Goal: Task Accomplishment & Management: Complete application form

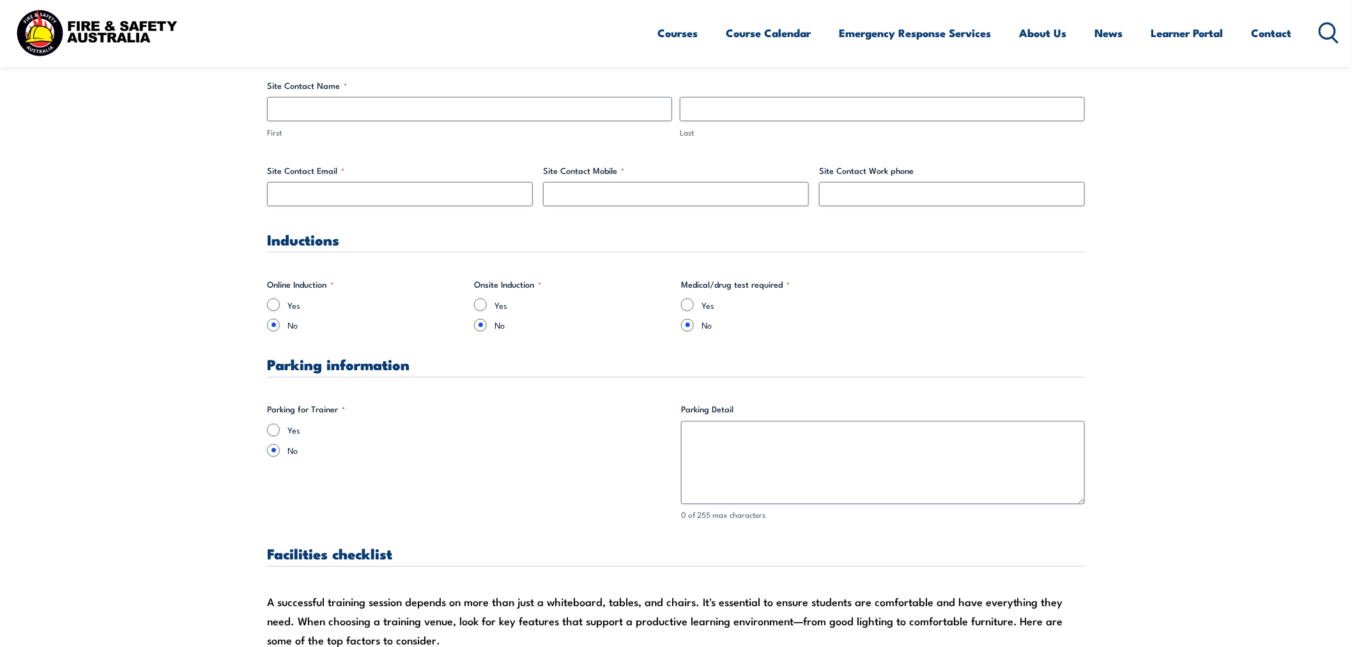
scroll to position [710, 0]
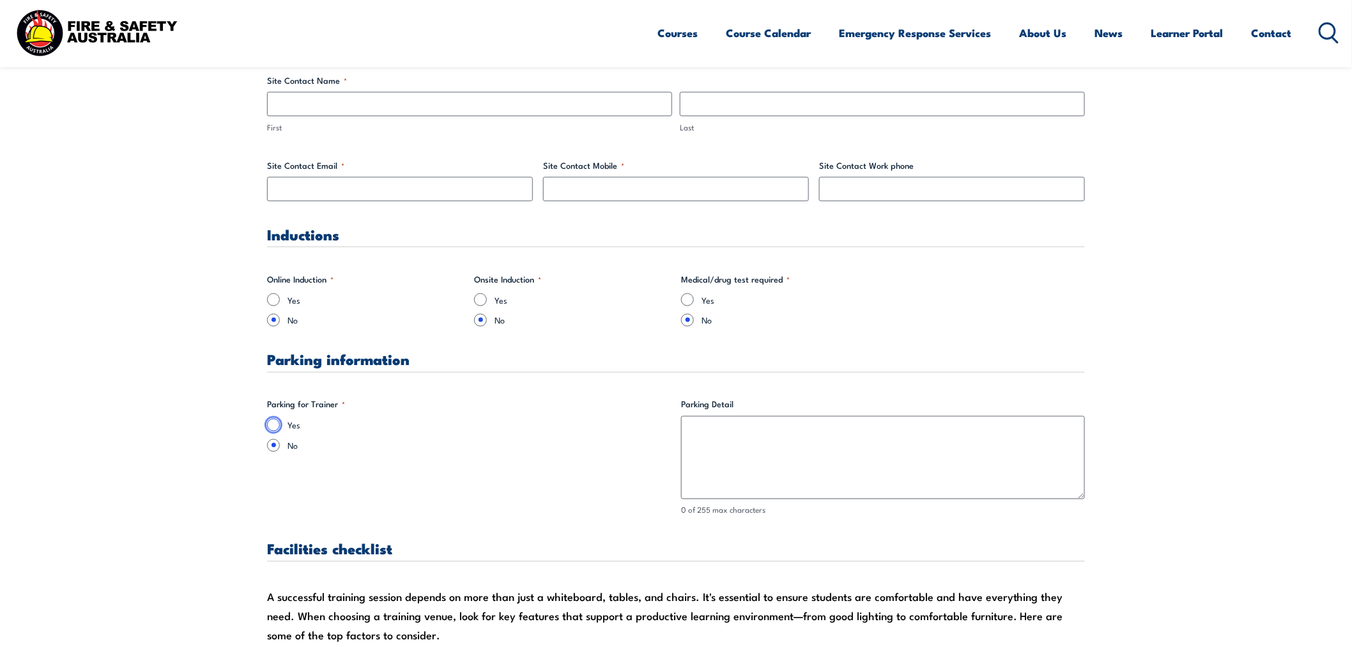
click at [275, 424] on input "Yes" at bounding box center [273, 424] width 13 height 13
radio input "true"
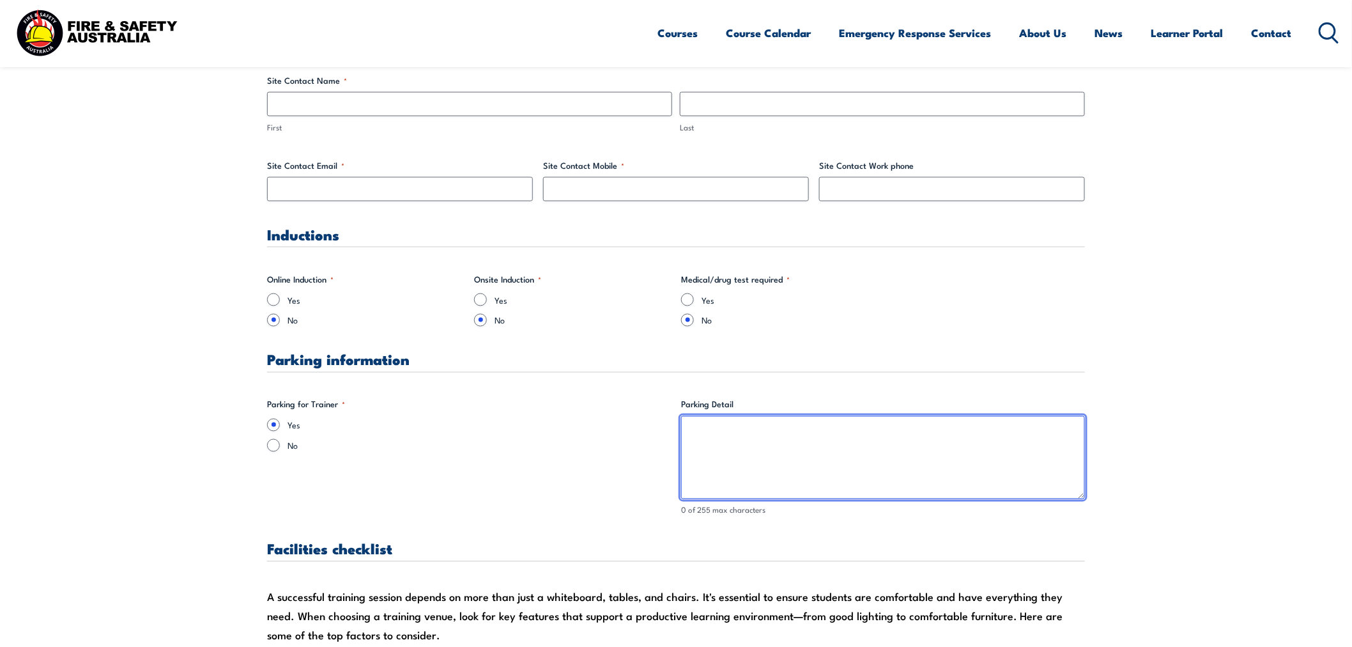
click at [747, 429] on textarea "Parking Detail" at bounding box center [883, 457] width 404 height 83
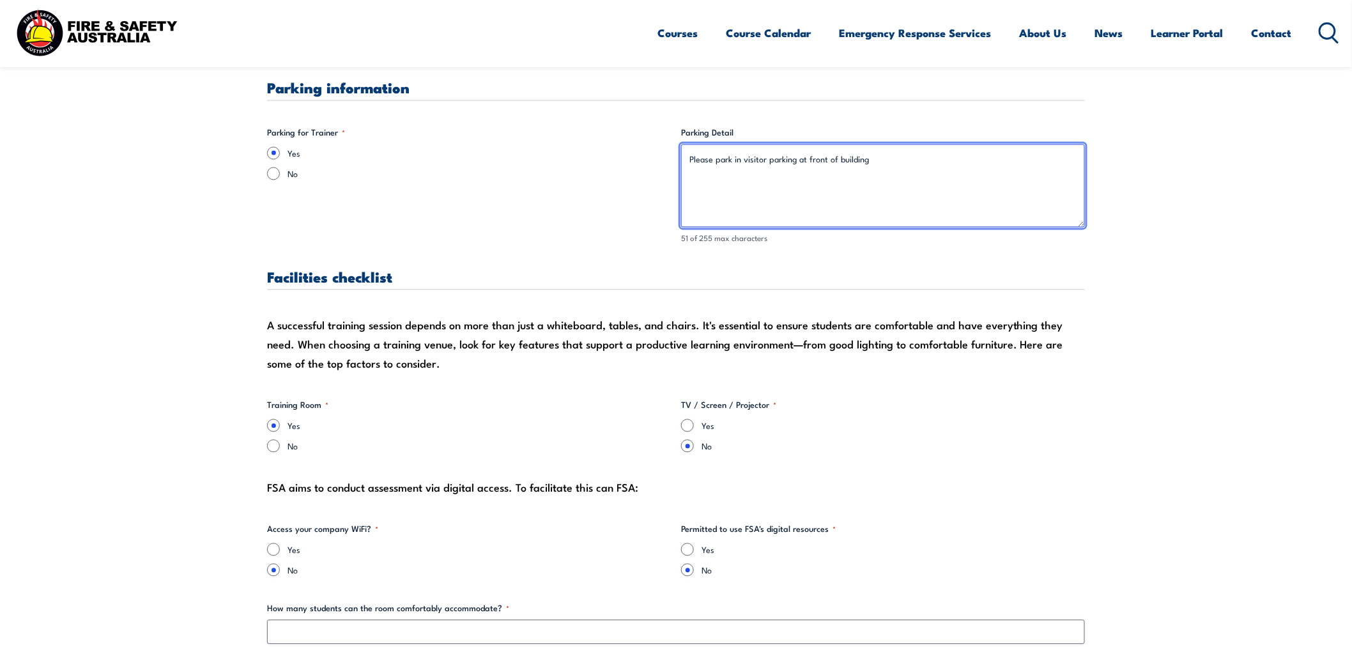
scroll to position [993, 0]
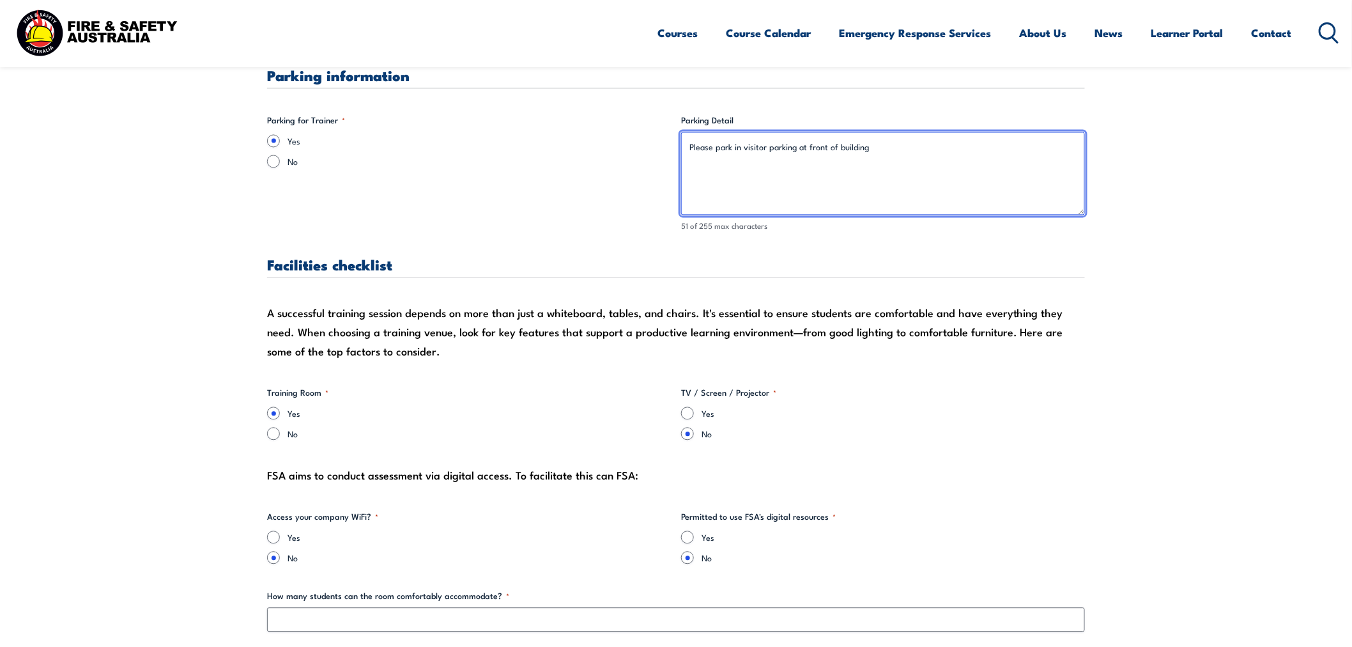
type textarea "Please park in visitor parking at front of building"
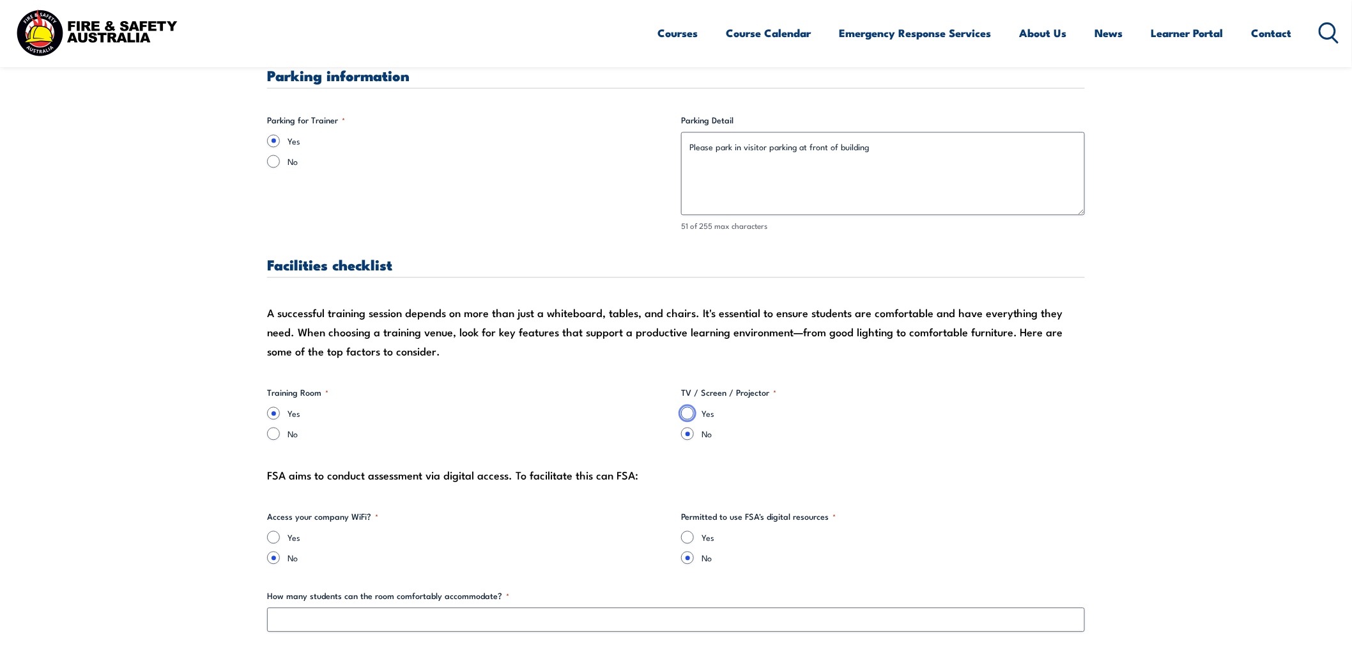
click at [687, 410] on input "Yes" at bounding box center [687, 413] width 13 height 13
radio input "true"
click at [271, 534] on input "Yes" at bounding box center [273, 537] width 13 height 13
radio input "true"
click at [694, 535] on div "Yes" at bounding box center [883, 537] width 404 height 13
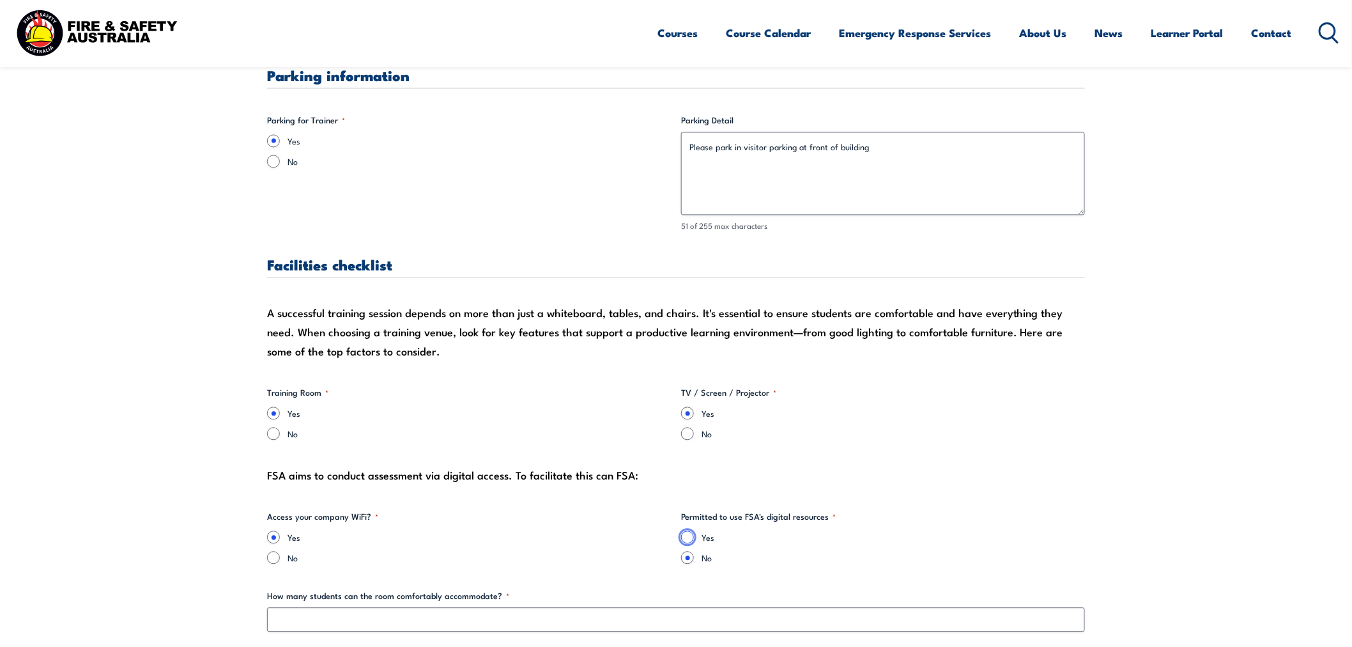
click at [688, 537] on input "Yes" at bounding box center [687, 537] width 13 height 13
radio input "true"
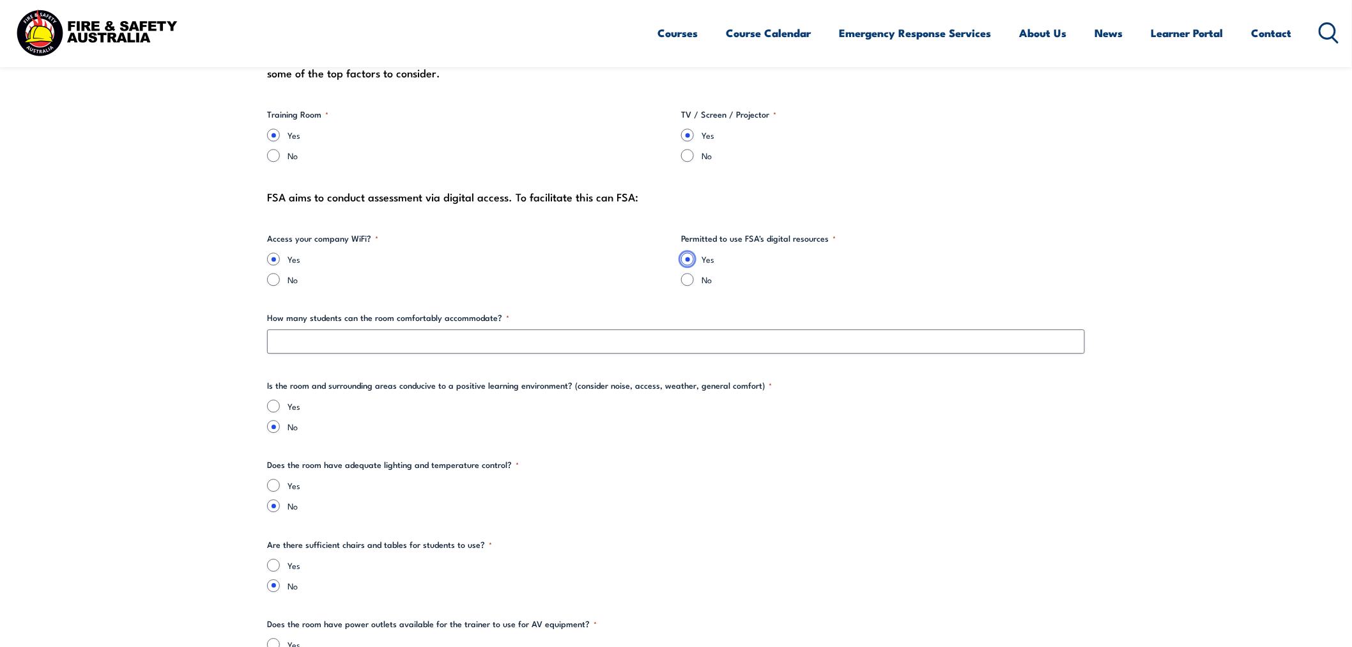
scroll to position [1278, 0]
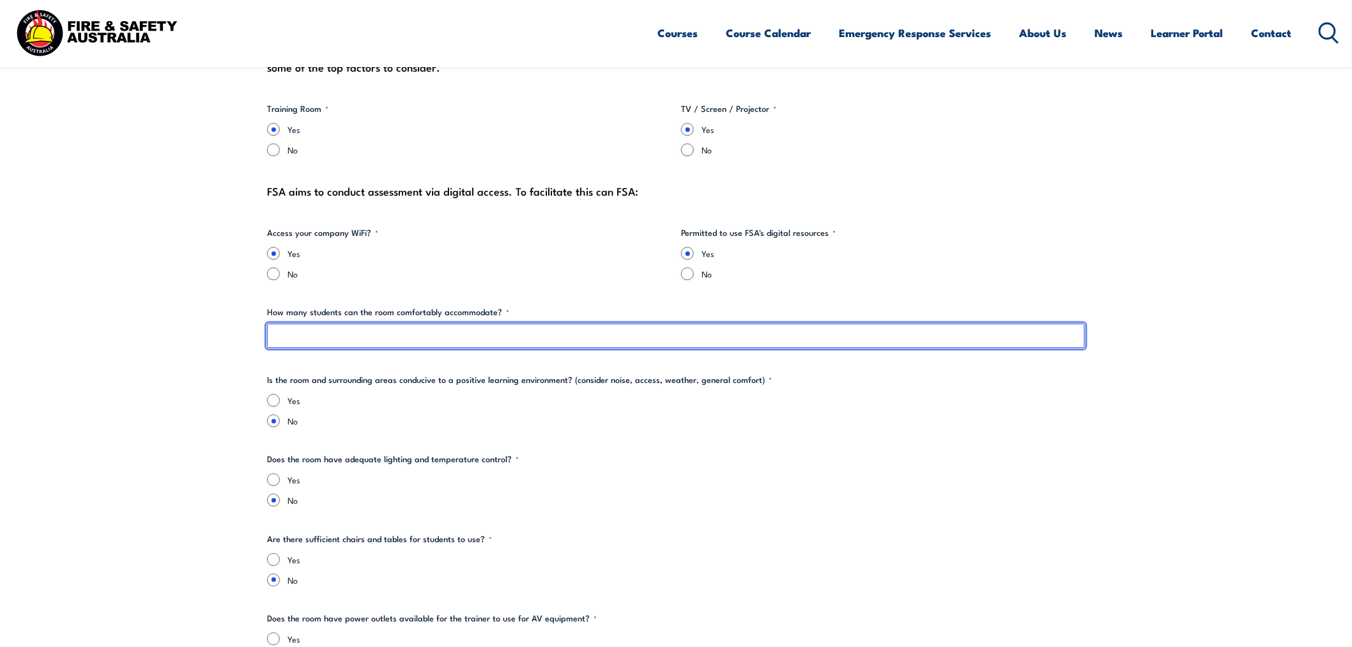
click at [381, 337] on input "How many students can the room comfortably accommodate? *" at bounding box center [676, 335] width 818 height 24
type input "30"
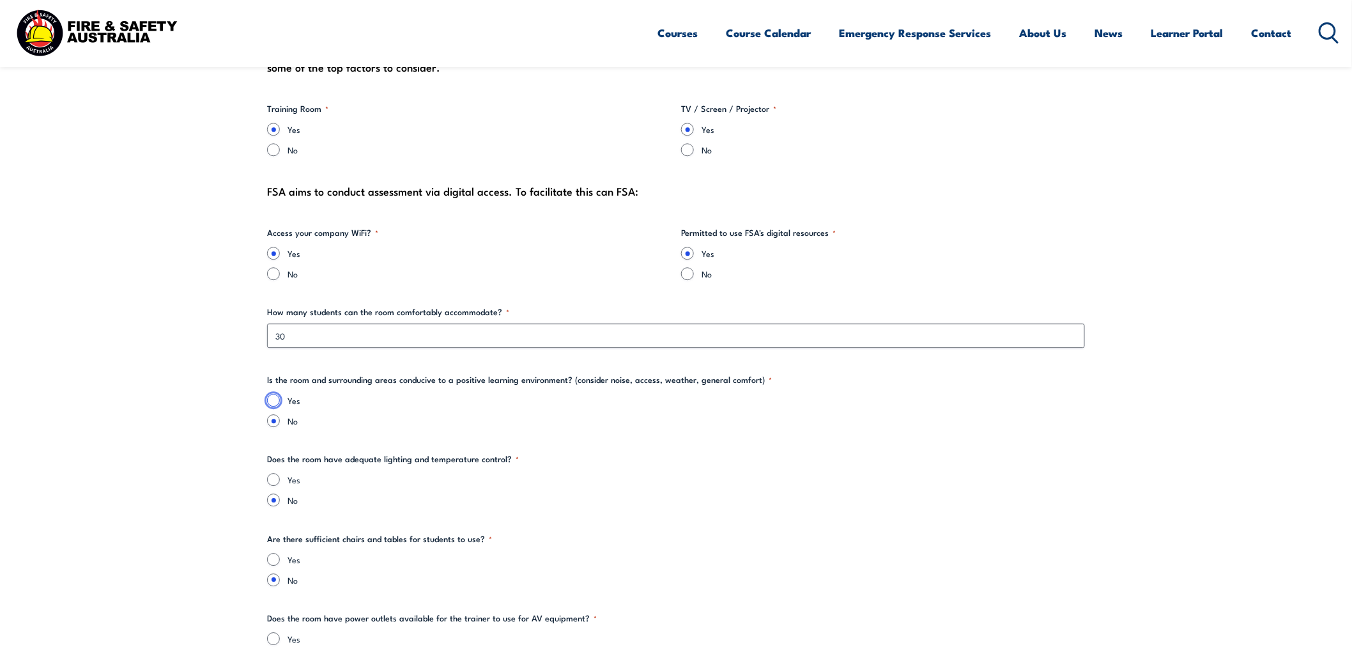
click at [273, 397] on input "Yes" at bounding box center [273, 400] width 13 height 13
radio input "true"
click at [275, 474] on input "Yes" at bounding box center [273, 479] width 13 height 13
radio input "true"
click at [277, 560] on input "Yes" at bounding box center [273, 559] width 13 height 13
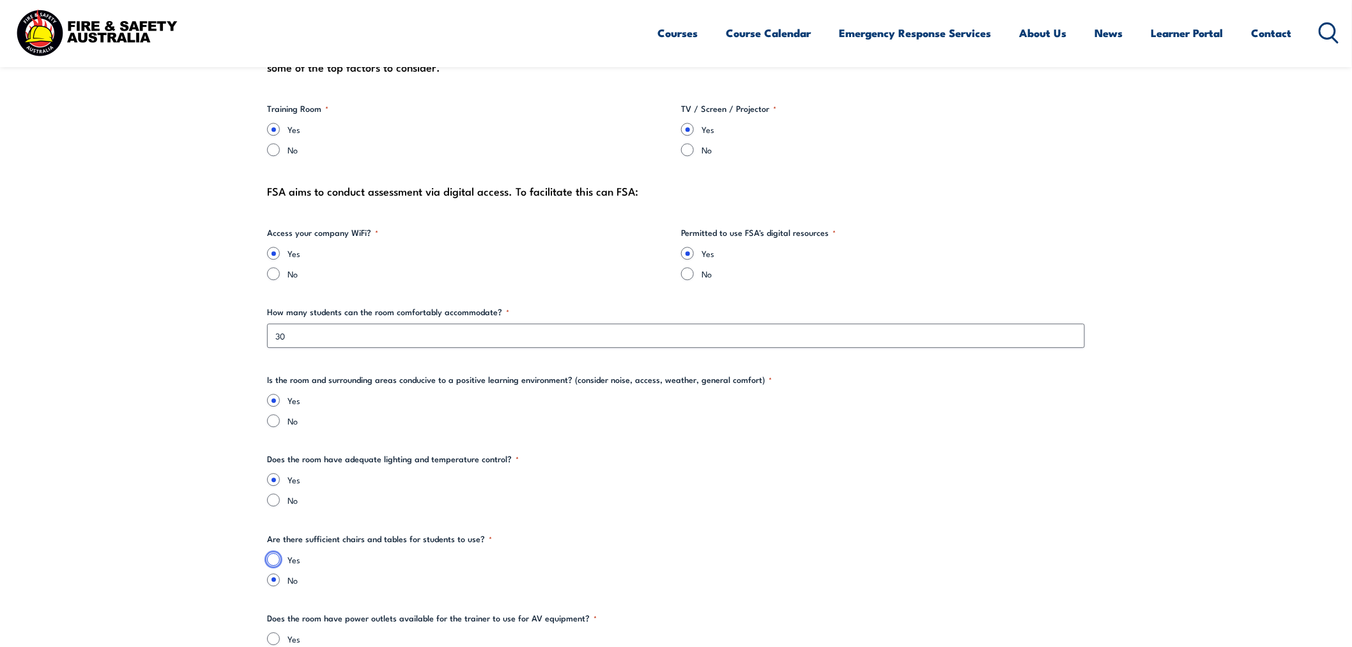
radio input "true"
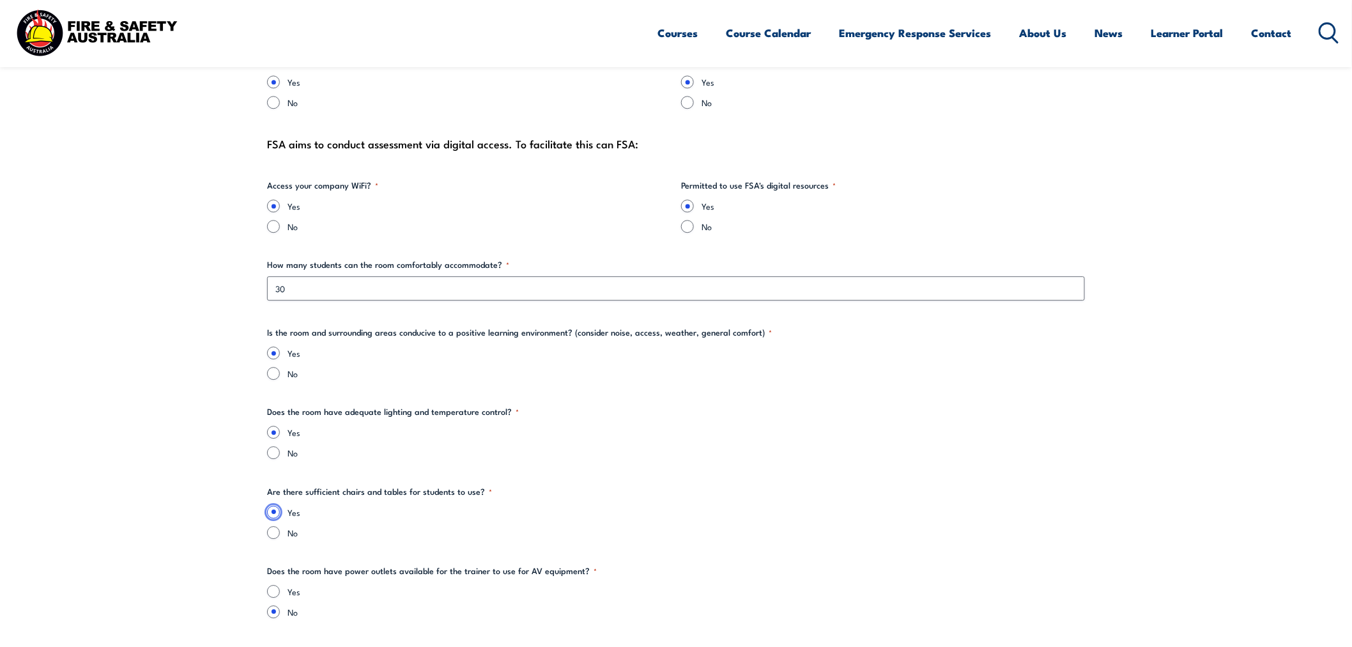
scroll to position [1490, 0]
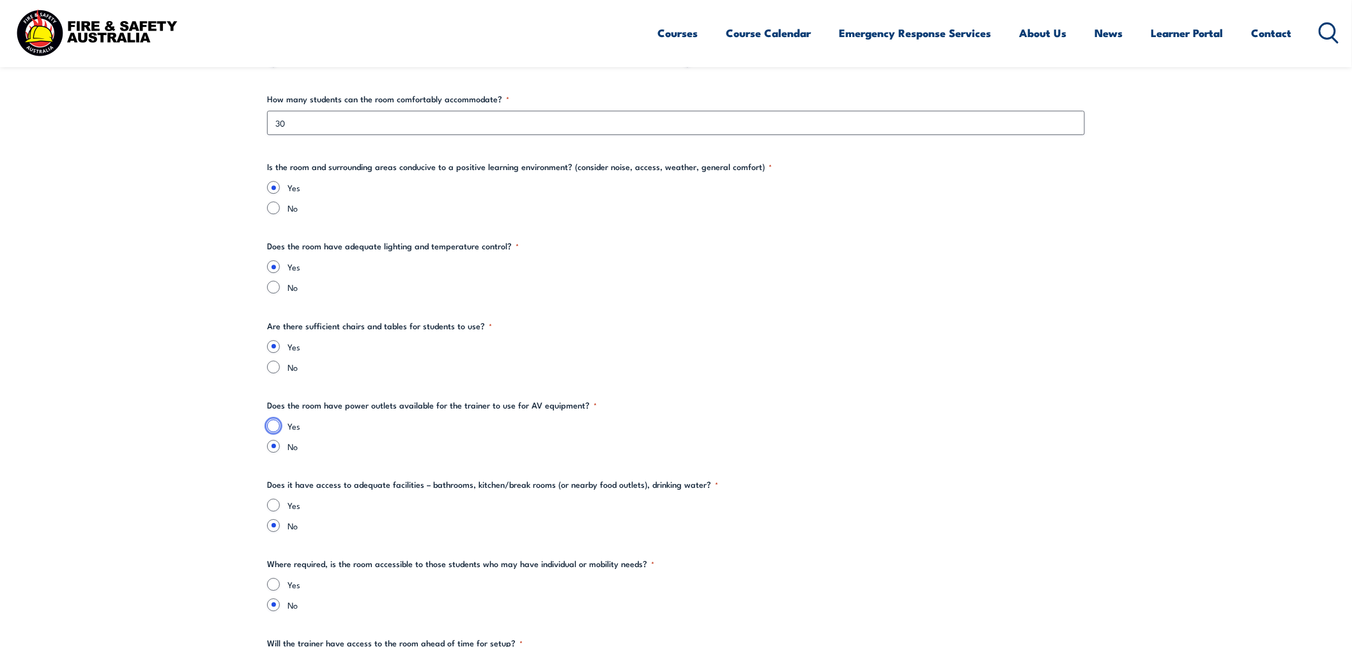
click at [273, 422] on input "Yes" at bounding box center [273, 425] width 13 height 13
radio input "true"
click at [271, 502] on input "Yes" at bounding box center [273, 504] width 13 height 13
radio input "true"
click at [277, 583] on input "Yes" at bounding box center [273, 584] width 13 height 13
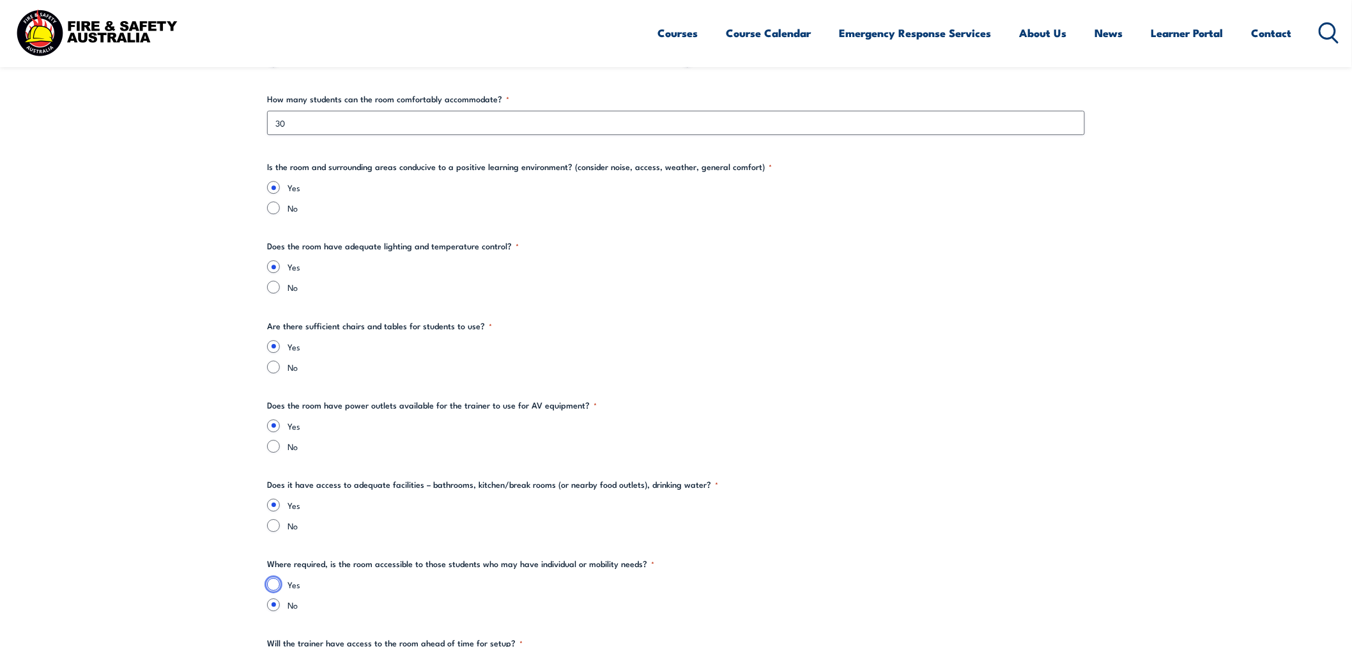
radio input "true"
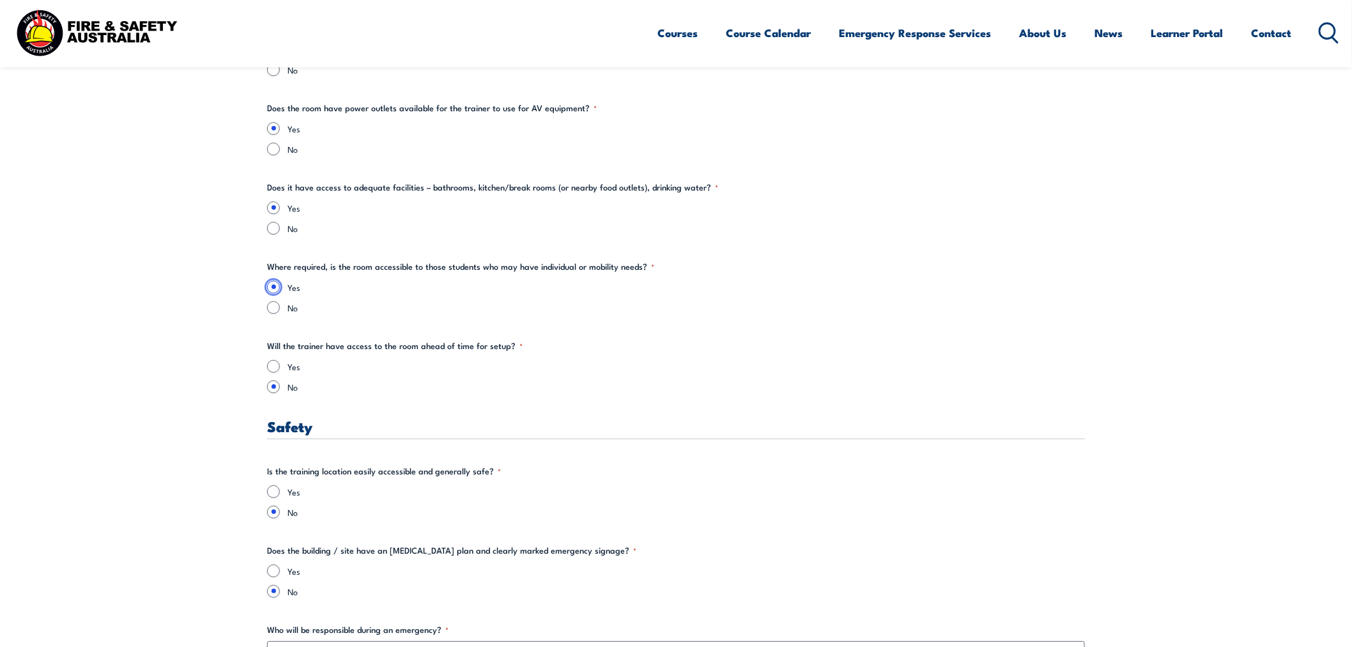
scroll to position [1845, 0]
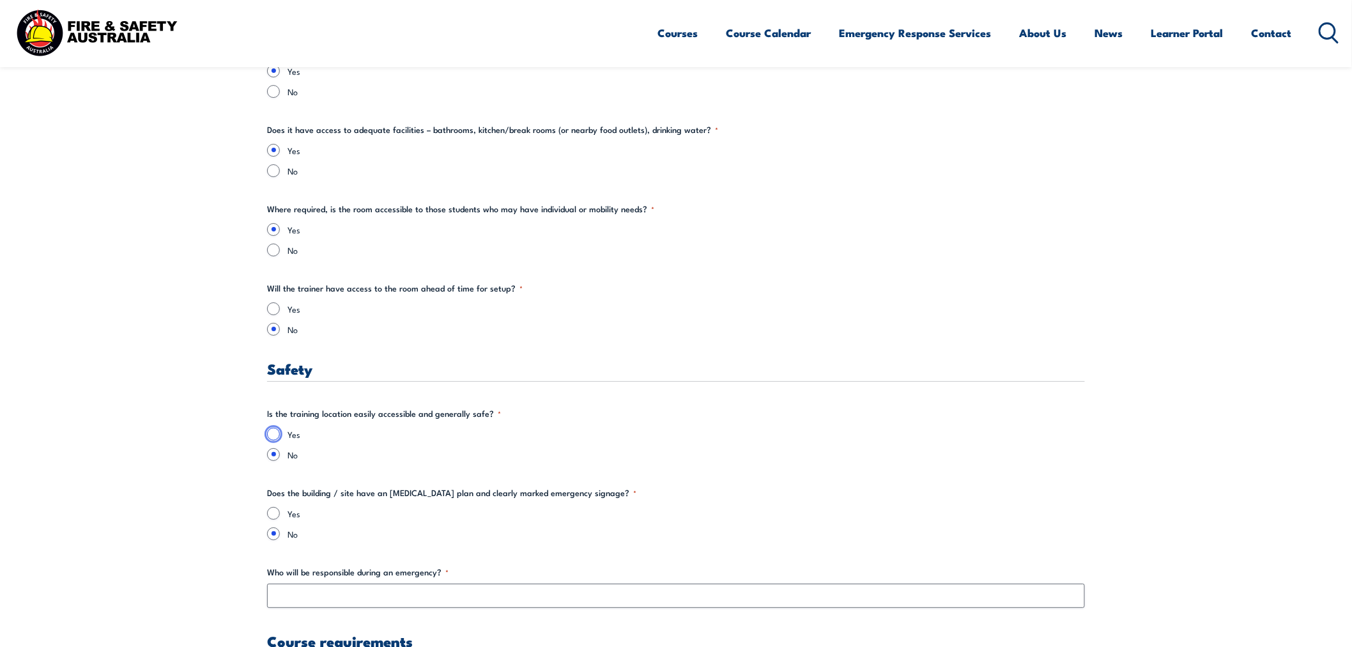
click at [277, 431] on input "Yes" at bounding box center [273, 433] width 13 height 13
radio input "true"
click at [273, 507] on input "Yes" at bounding box center [273, 513] width 13 height 13
radio input "true"
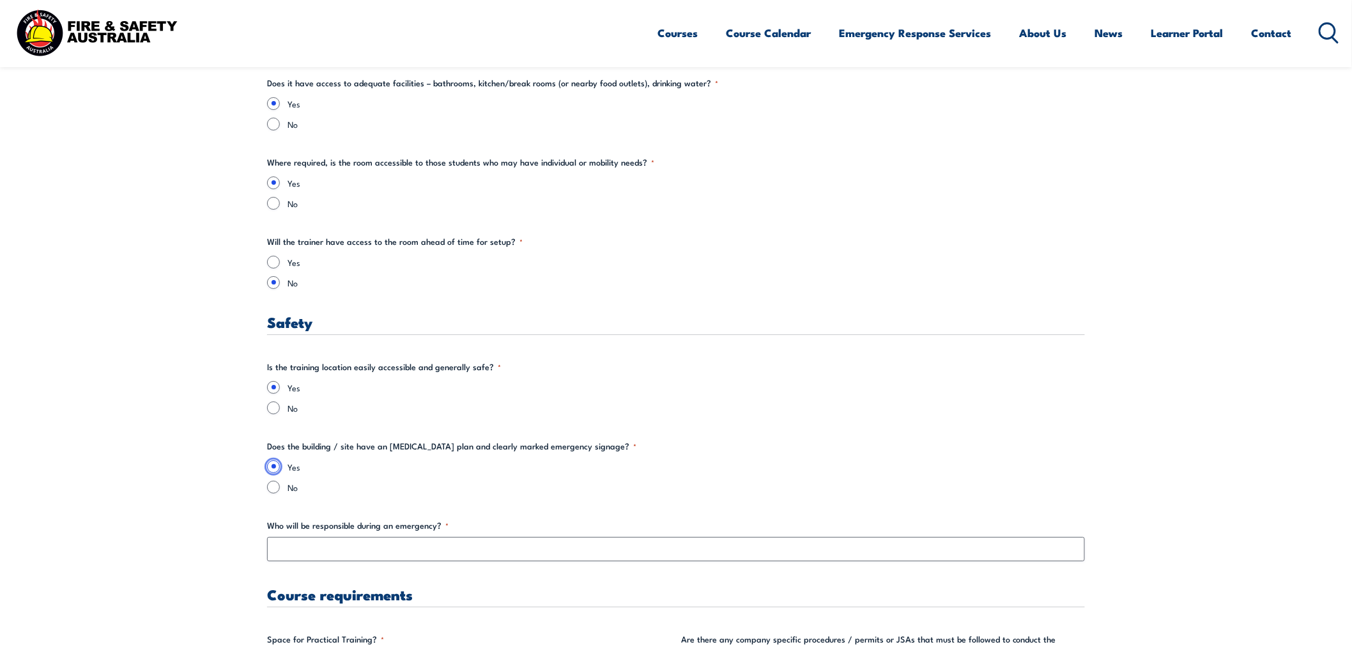
scroll to position [1917, 0]
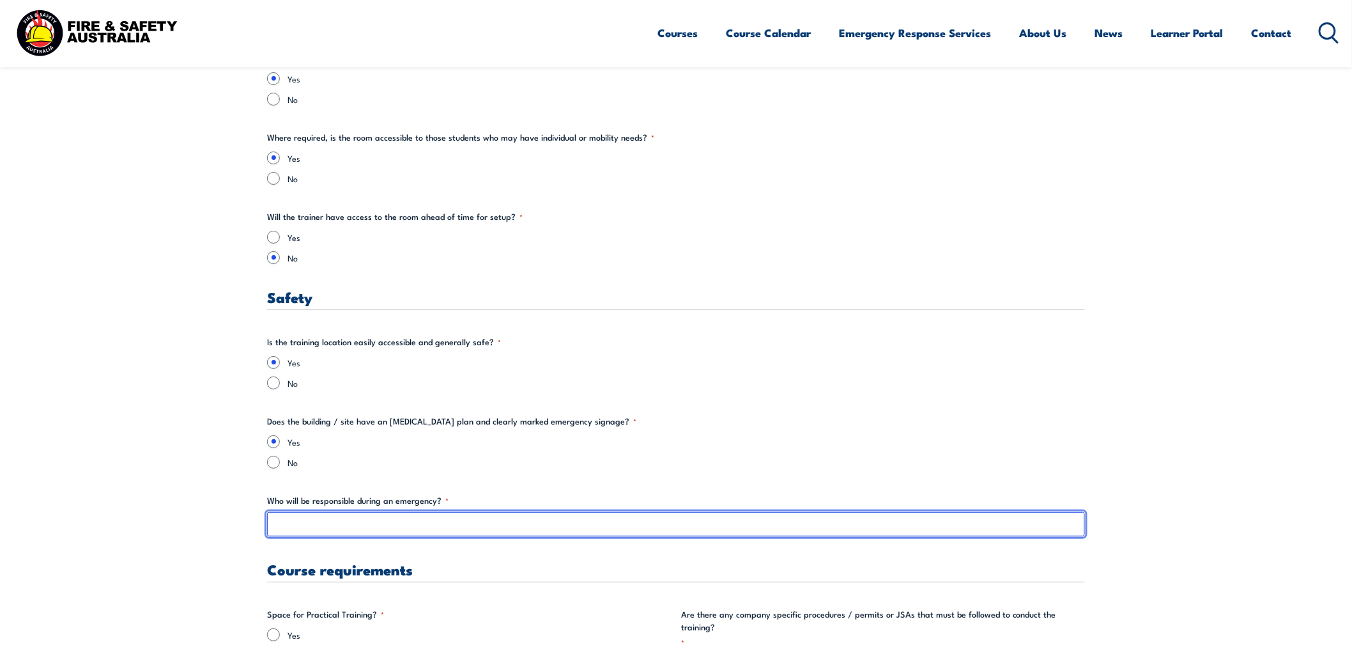
click at [288, 528] on input "Who will be responsible during an emergency? *" at bounding box center [676, 524] width 818 height 24
type input "[PERSON_NAME]"
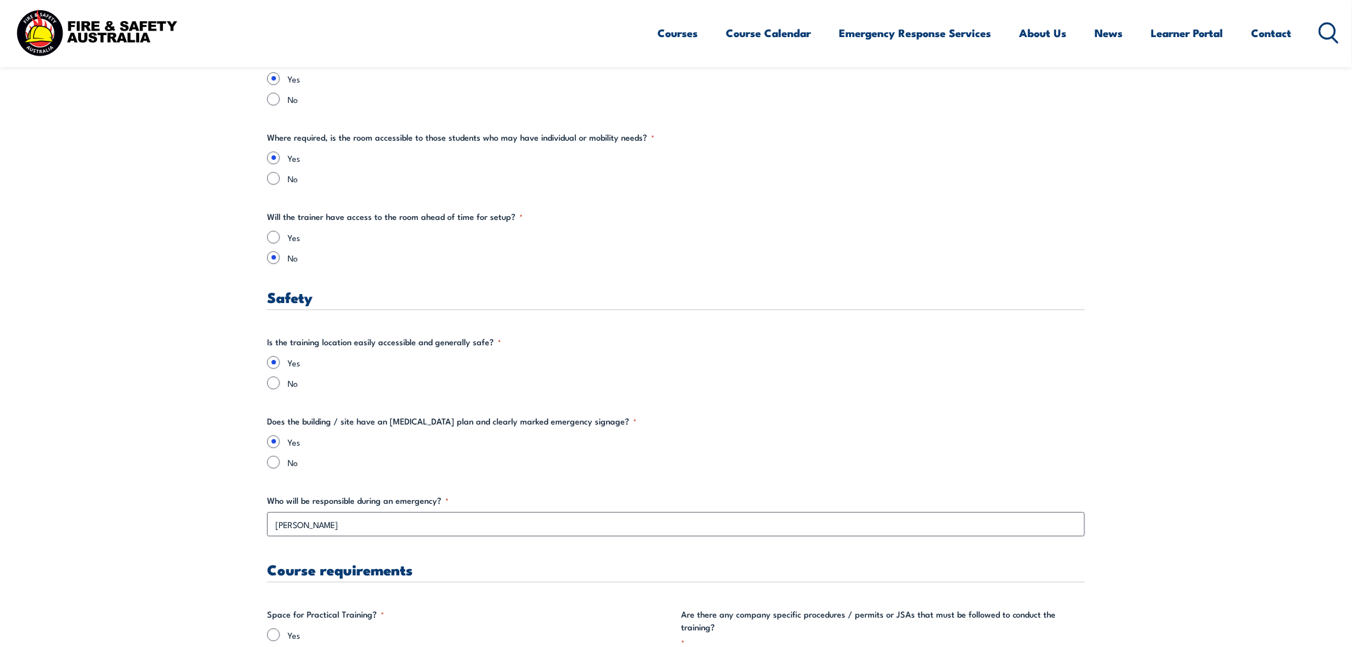
click at [502, 475] on div "Training details Client Details ([PERSON_NAME]) [PERSON_NAME] Training Address …" at bounding box center [676, 323] width 818 height 3581
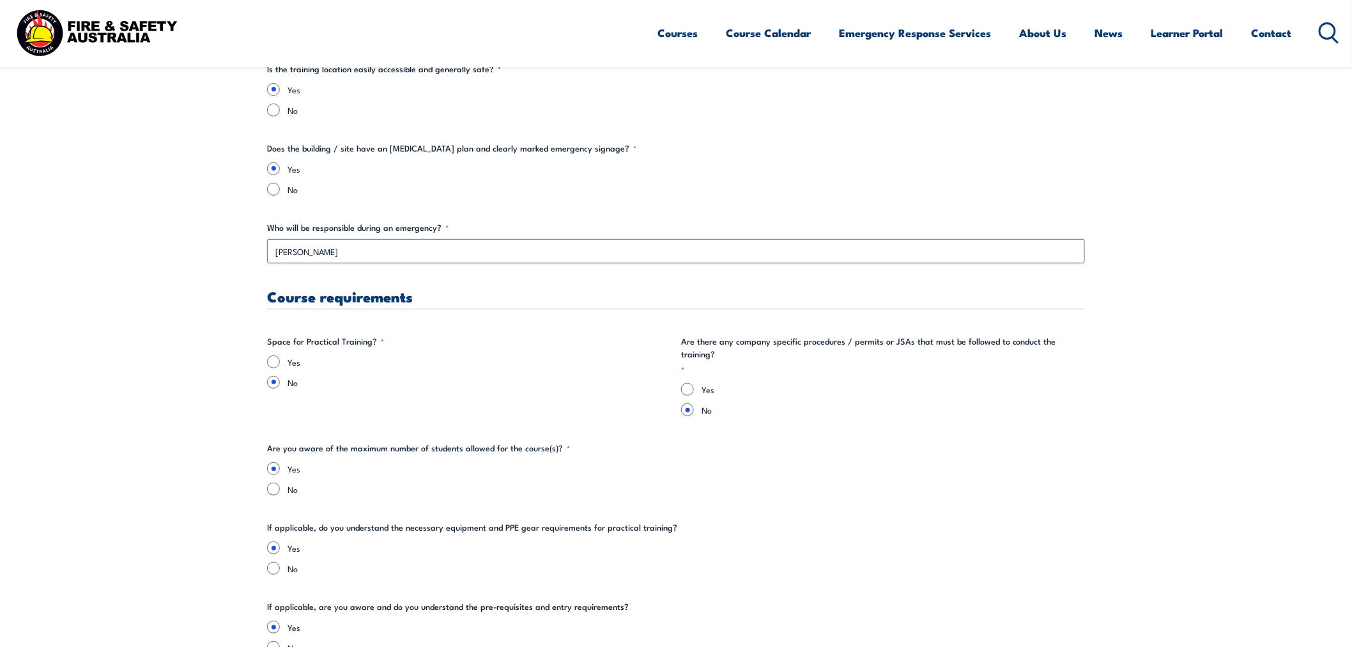
scroll to position [2200, 0]
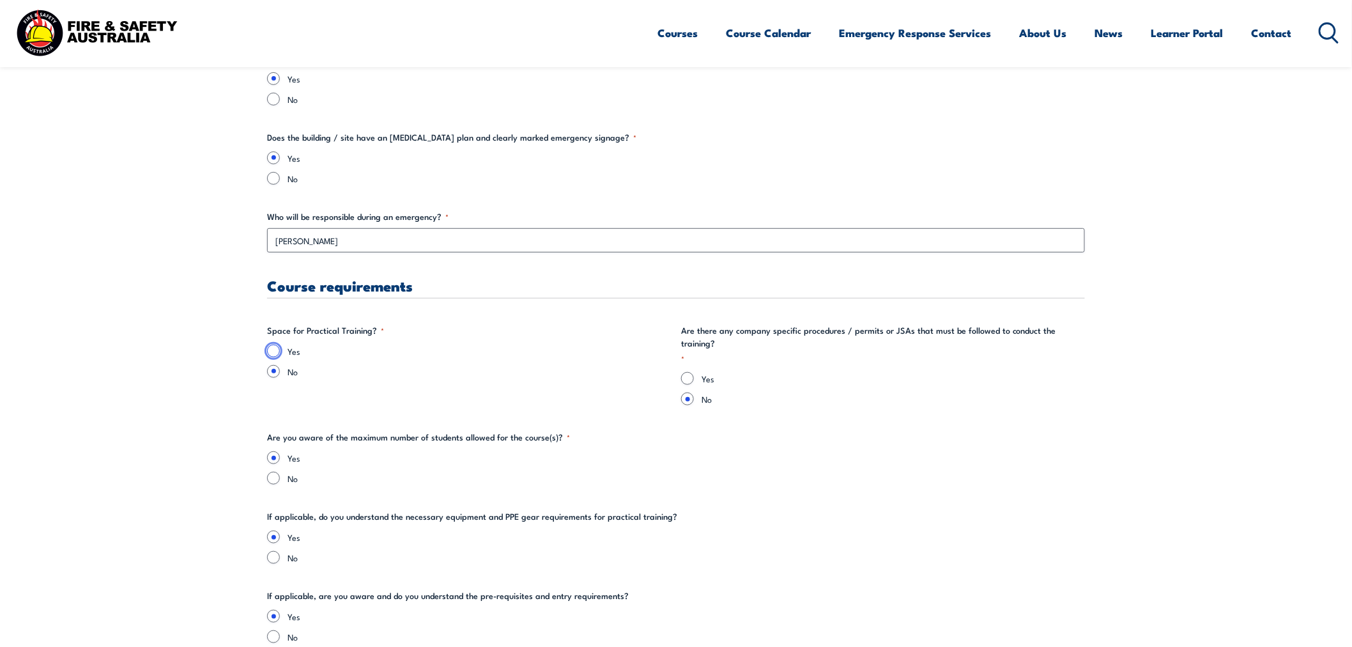
click at [271, 352] on input "Yes" at bounding box center [273, 350] width 13 height 13
radio input "true"
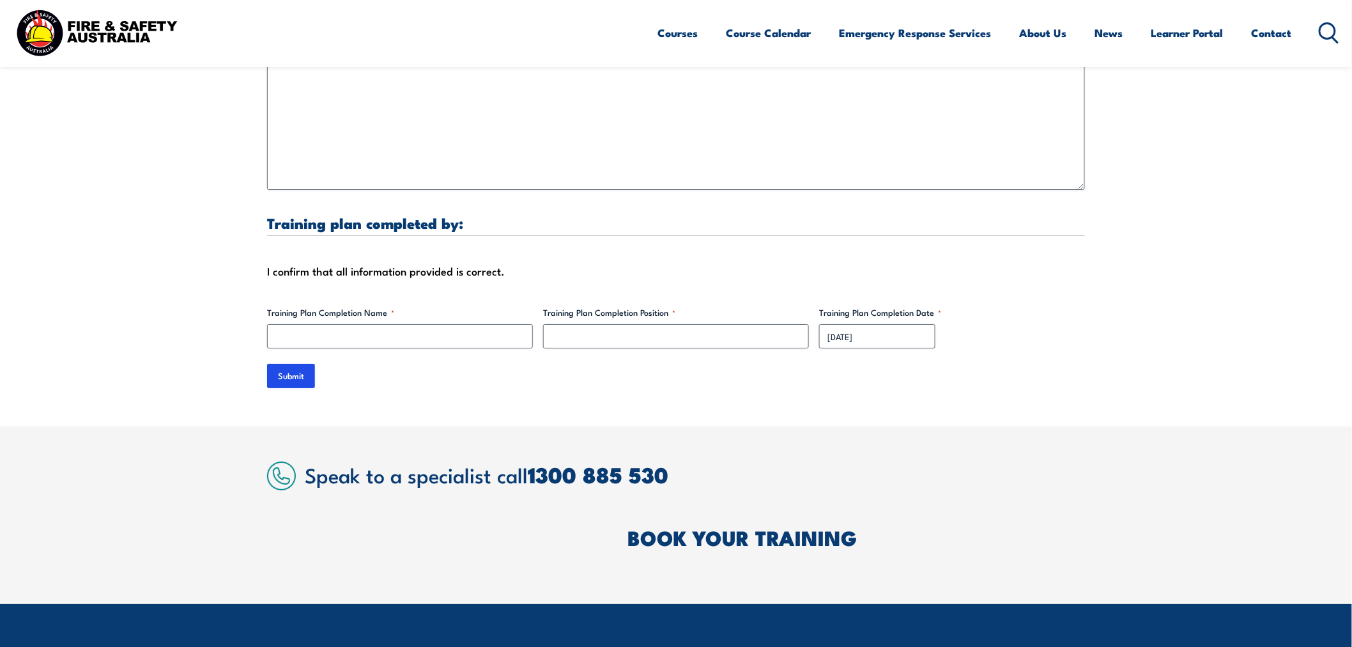
scroll to position [3833, 0]
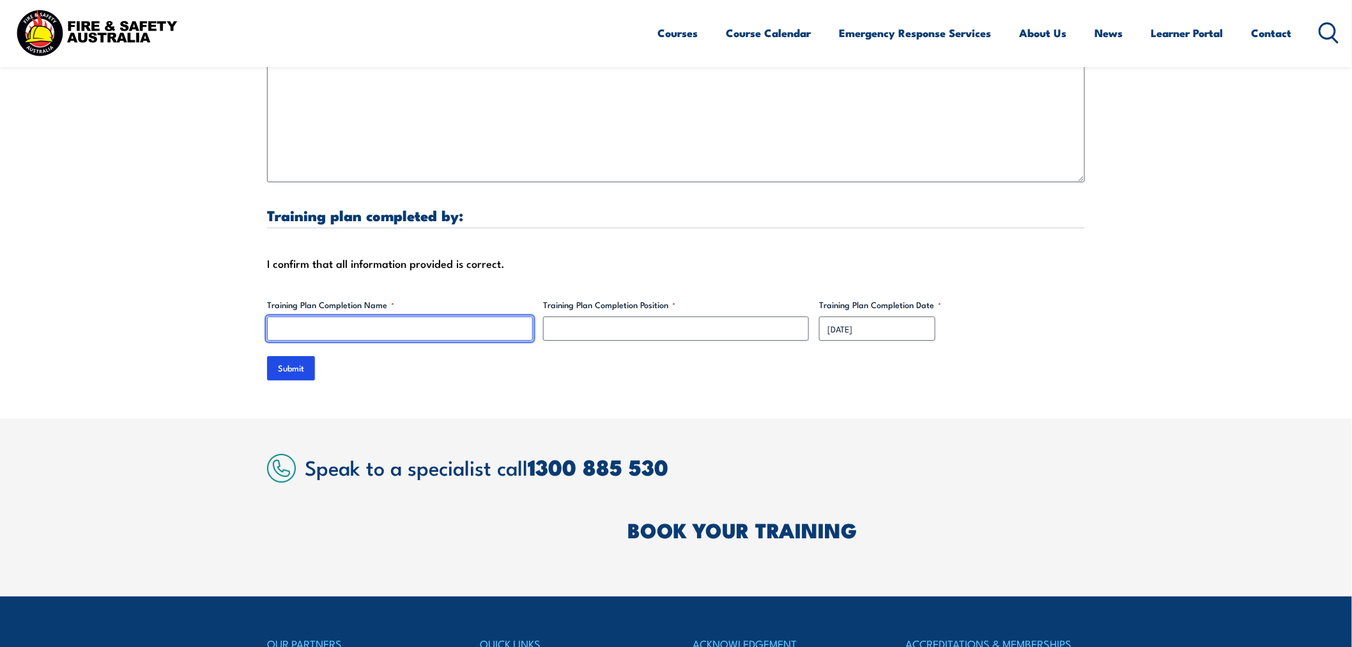
click at [310, 319] on input "Training Plan Completion Name *" at bounding box center [400, 328] width 266 height 24
type input "[PERSON_NAME]"
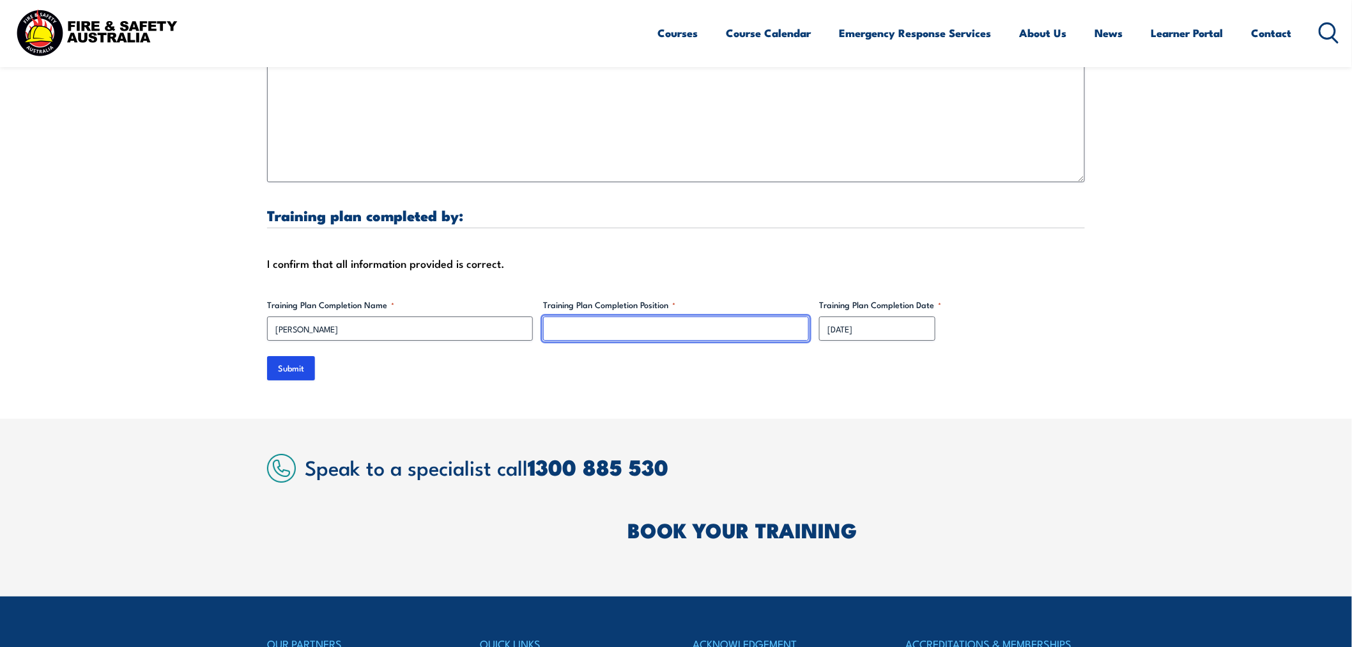
click at [602, 316] on input "Training Plan Completion Position *" at bounding box center [676, 328] width 266 height 24
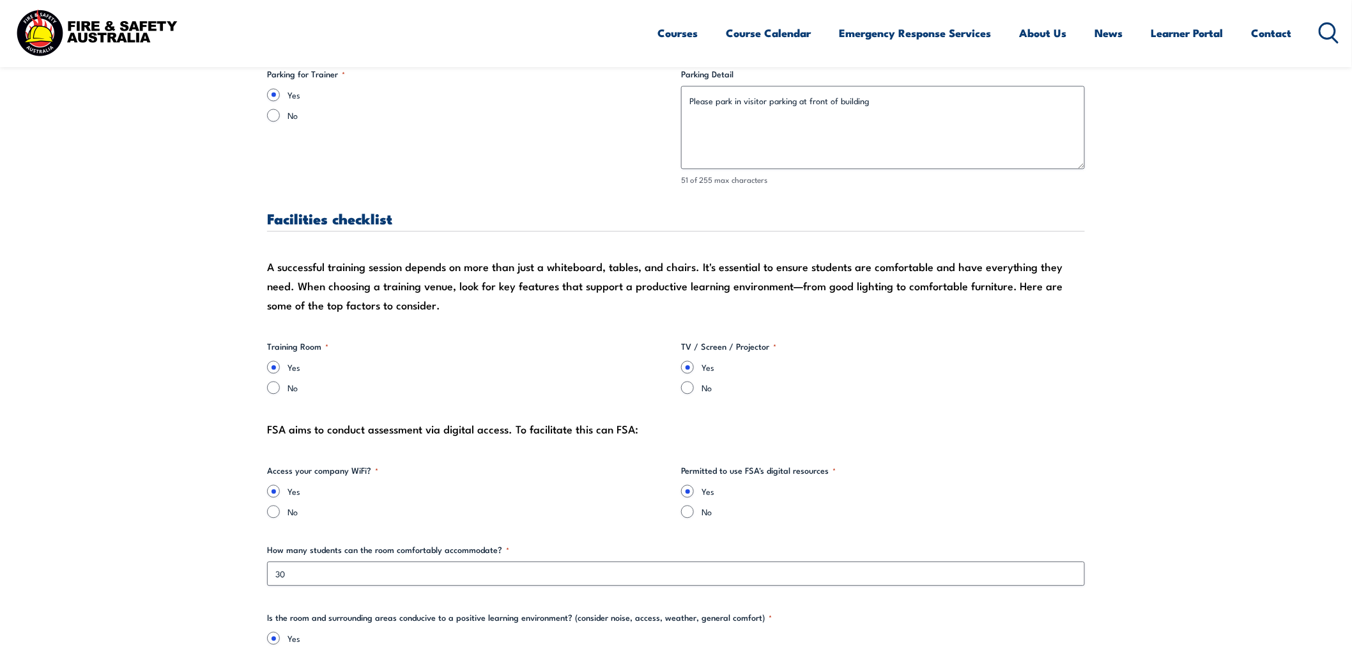
scroll to position [1206, 0]
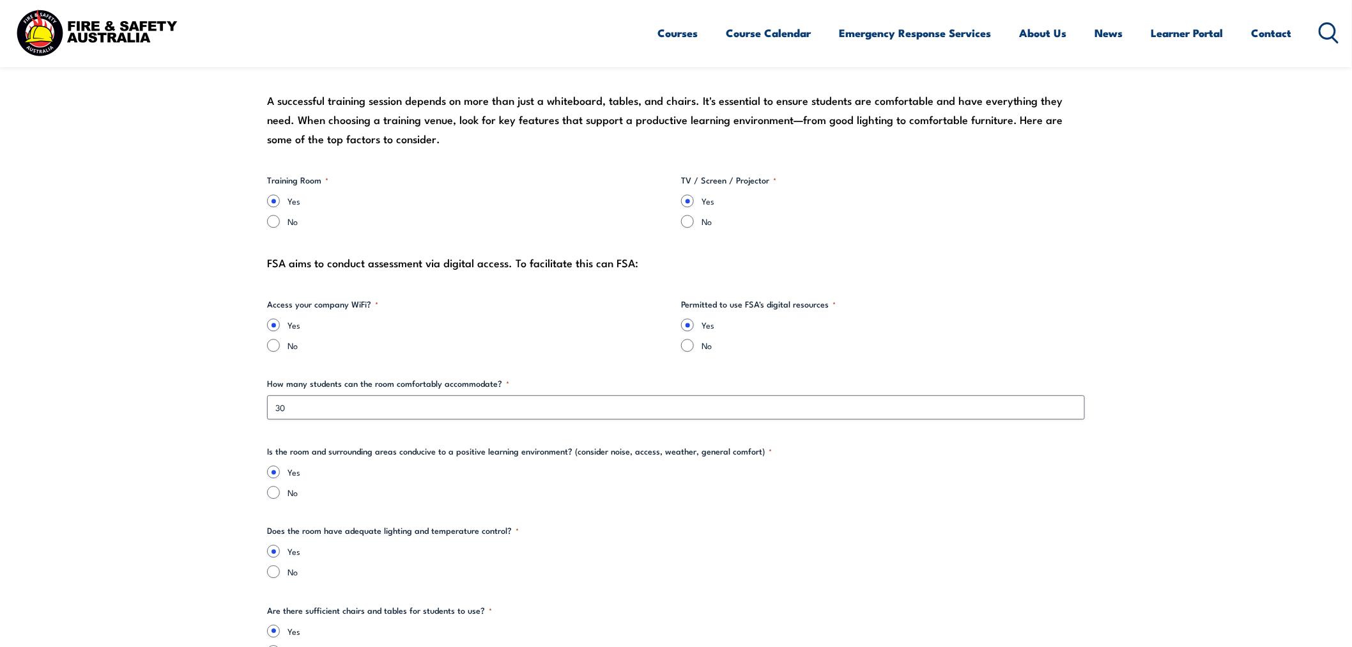
type input "EHS Advisor"
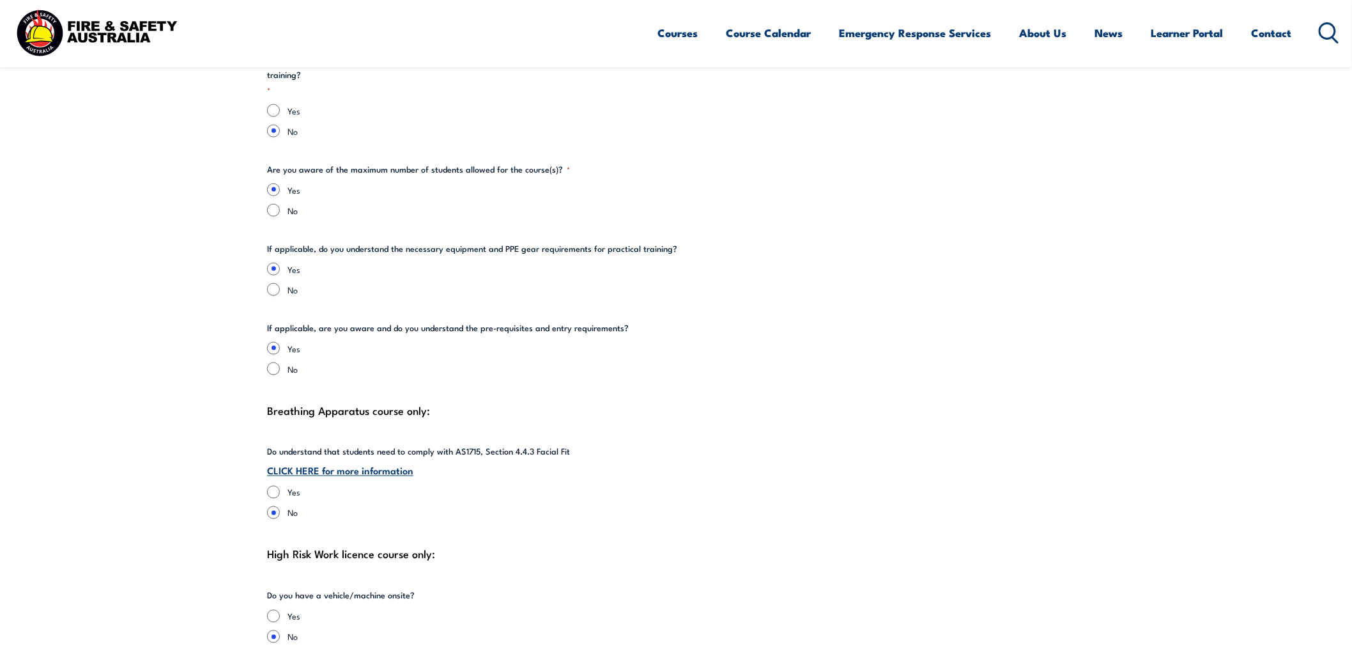
scroll to position [2413, 0]
